Goal: Find specific page/section: Find specific page/section

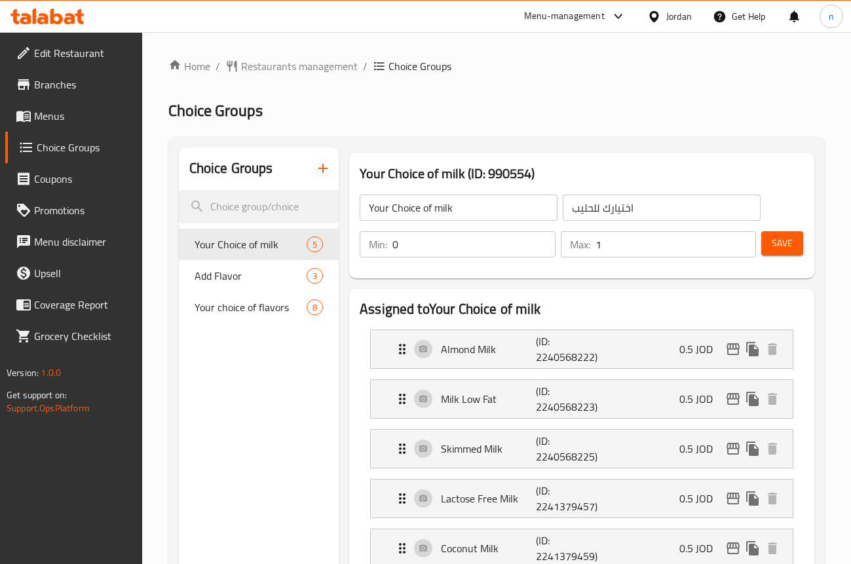
click at [73, 102] on link "Menus" at bounding box center [73, 115] width 137 height 31
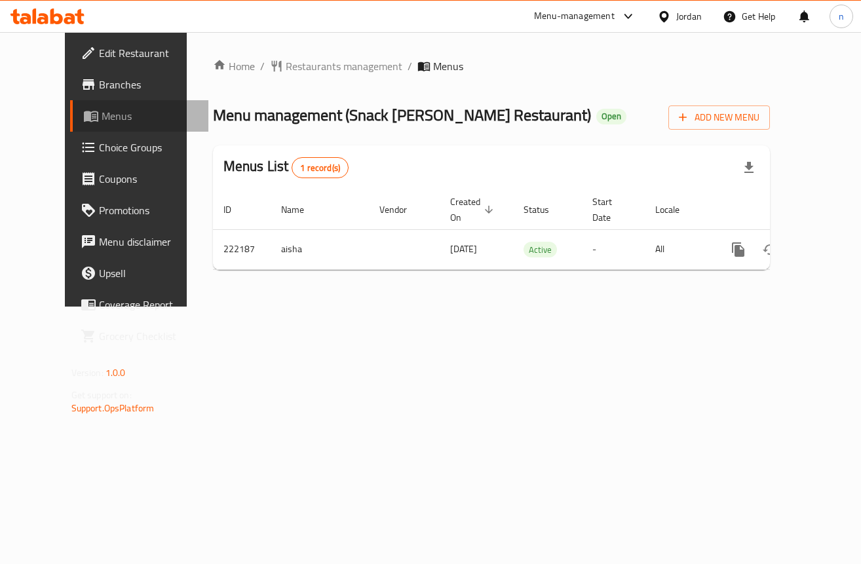
click at [102, 115] on span "Menus" at bounding box center [150, 116] width 96 height 16
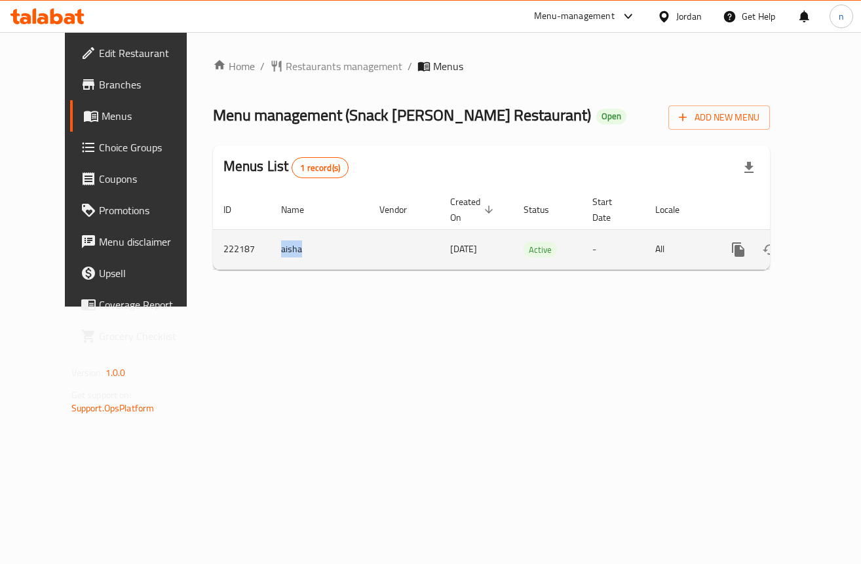
drag, startPoint x: 266, startPoint y: 260, endPoint x: 227, endPoint y: 257, distance: 39.5
click at [271, 257] on td "aisha" at bounding box center [320, 249] width 98 height 40
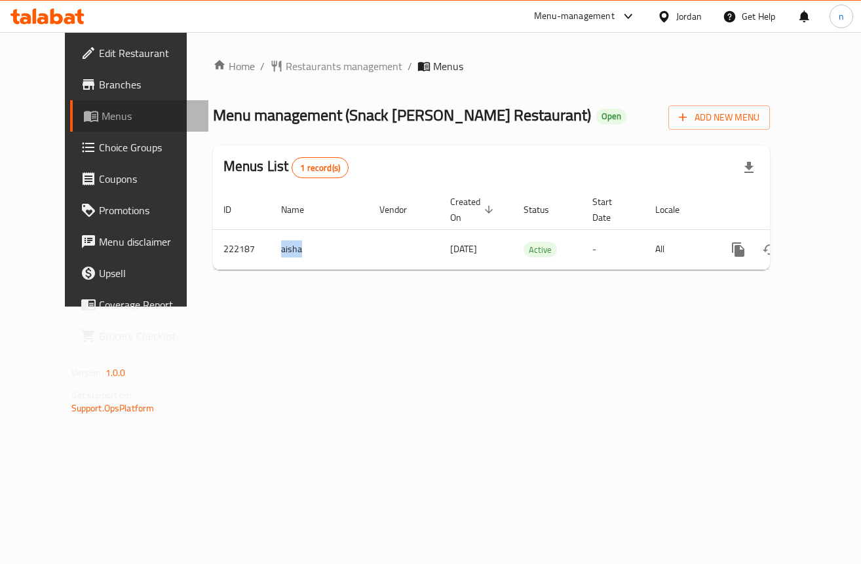
click at [102, 119] on span "Menus" at bounding box center [150, 116] width 96 height 16
click at [102, 75] on link "Branches" at bounding box center [139, 84] width 138 height 31
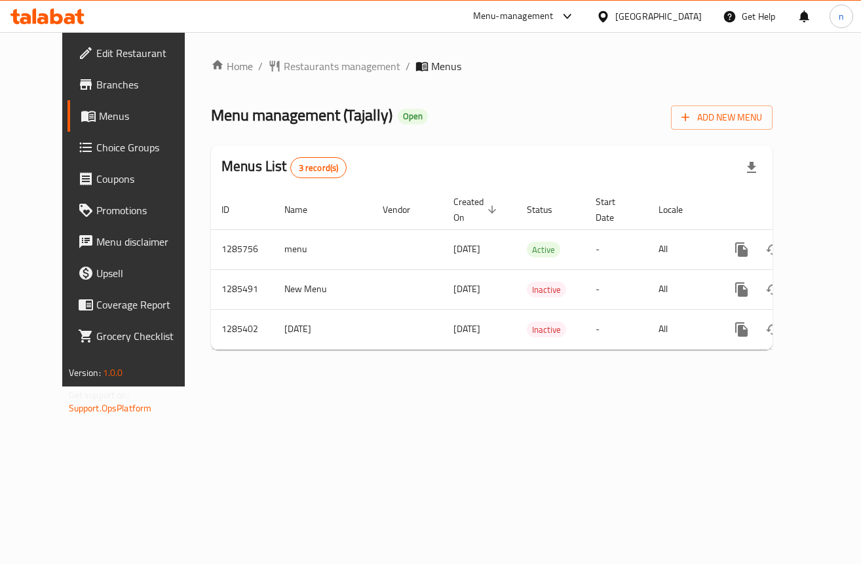
click at [96, 141] on span "Choice Groups" at bounding box center [145, 148] width 99 height 16
